Goal: Find specific page/section: Find specific page/section

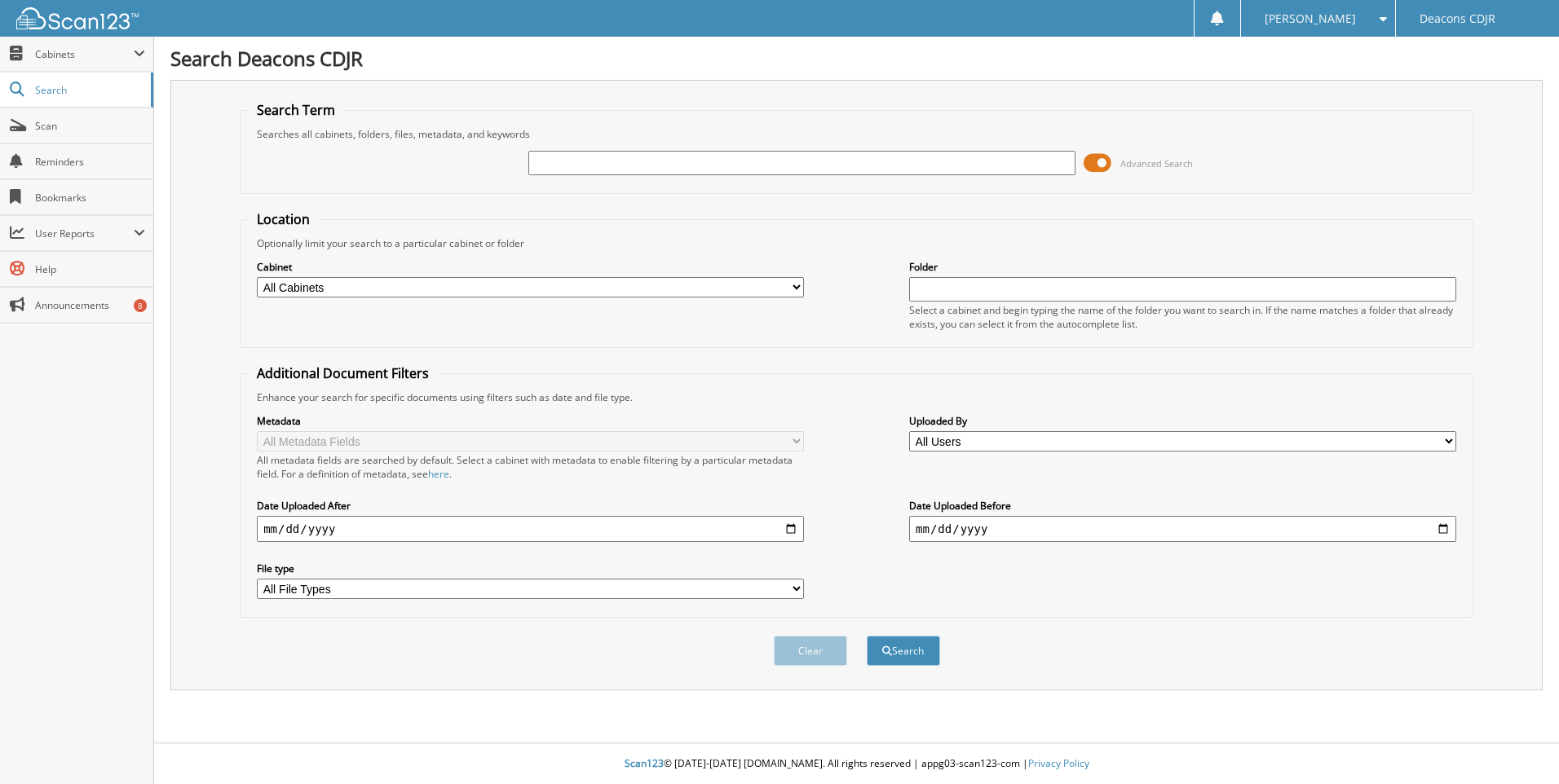
click at [569, 160] on input "text" at bounding box center [801, 163] width 547 height 25
type input "32418"
click at [867, 636] on button "Search" at bounding box center [904, 651] width 74 height 30
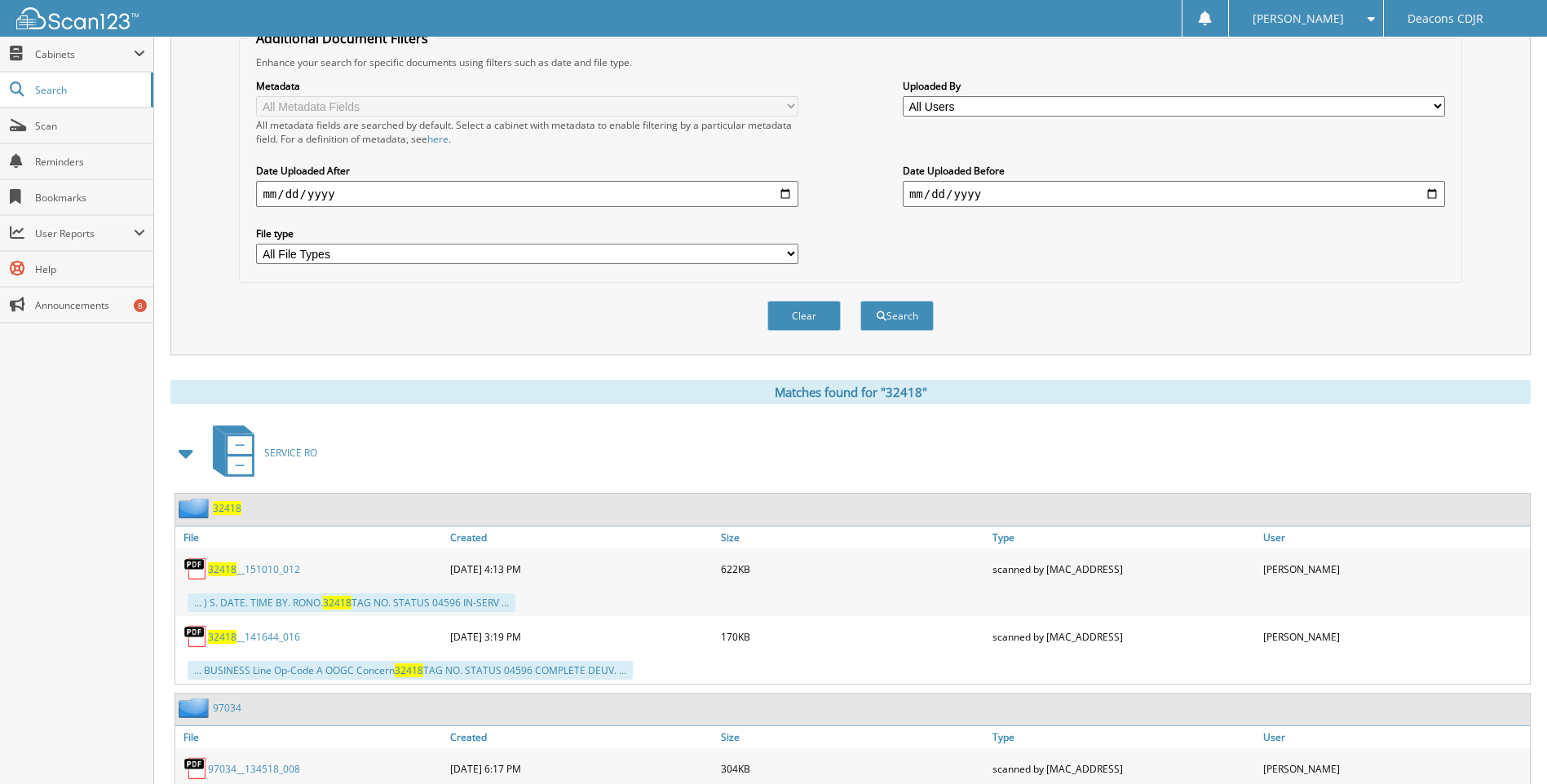
scroll to position [489, 0]
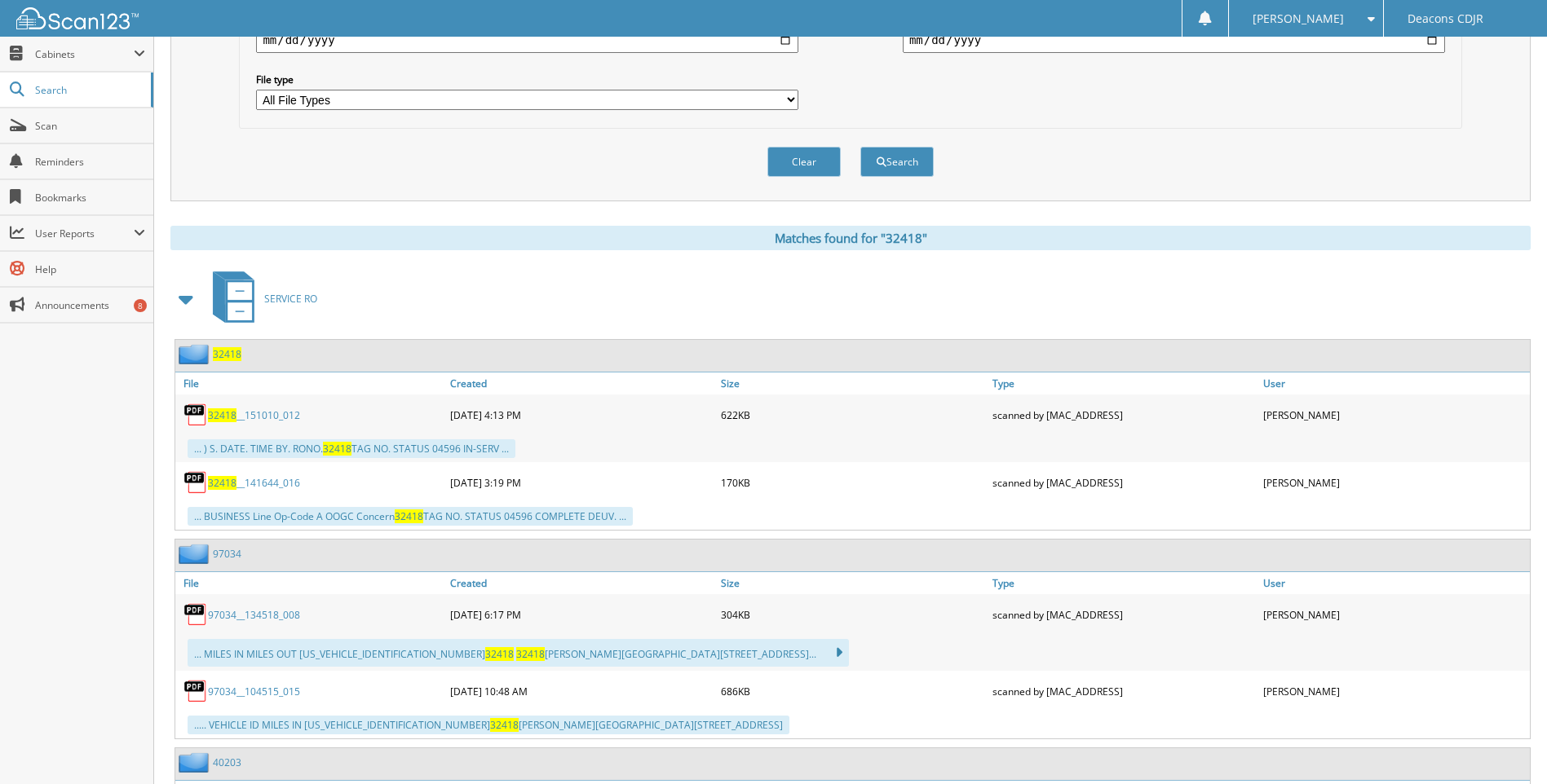
click at [213, 414] on span "32418" at bounding box center [222, 416] width 29 height 14
click at [1220, 57] on div "Metadata All Metadata Fields All metadata fields are searched by default. Selec…" at bounding box center [849, 17] width 1204 height 204
click at [225, 478] on span "32418" at bounding box center [222, 483] width 29 height 14
